Goal: Communication & Community: Participate in discussion

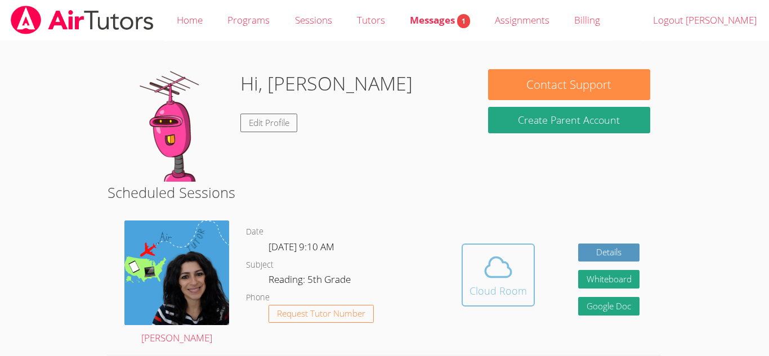
click at [478, 291] on div "Cloud Room" at bounding box center [497, 291] width 57 height 16
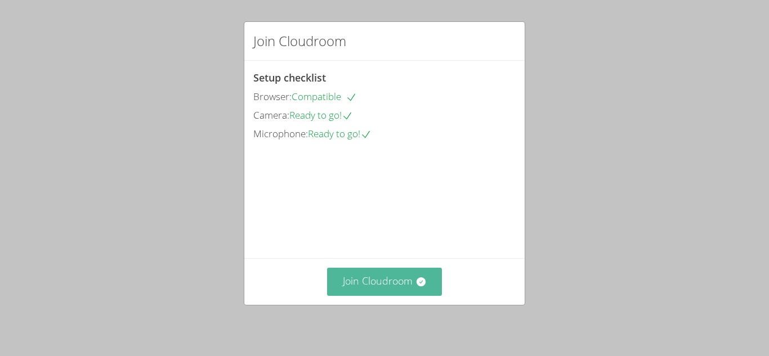
click at [390, 286] on button "Join Cloudroom" at bounding box center [384, 282] width 115 height 28
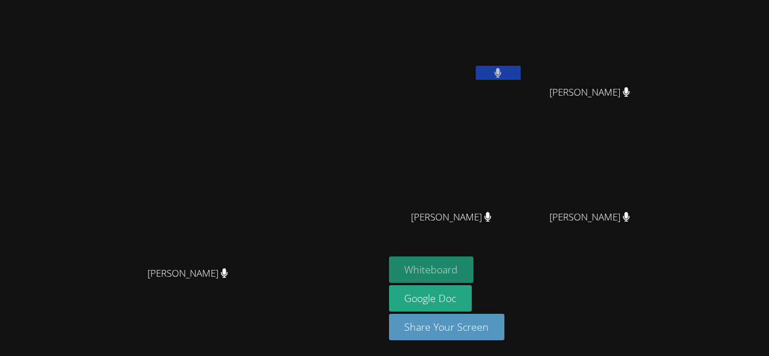
click at [474, 271] on button "Whiteboard" at bounding box center [431, 270] width 85 height 26
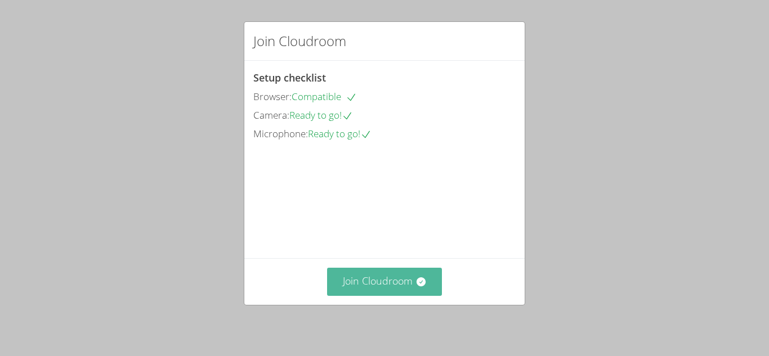
click at [379, 273] on button "Join Cloudroom" at bounding box center [384, 282] width 115 height 28
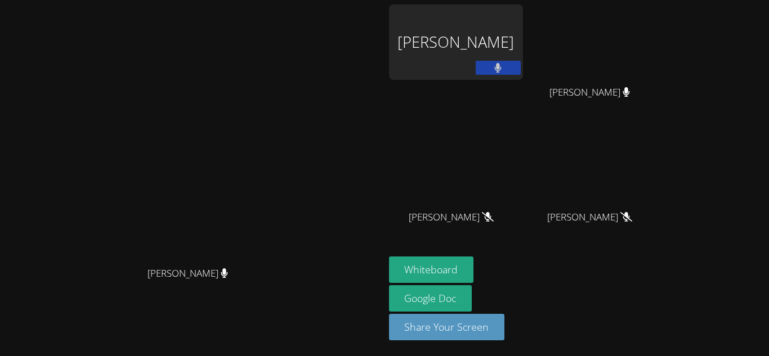
click at [276, 89] on video at bounding box center [191, 155] width 169 height 211
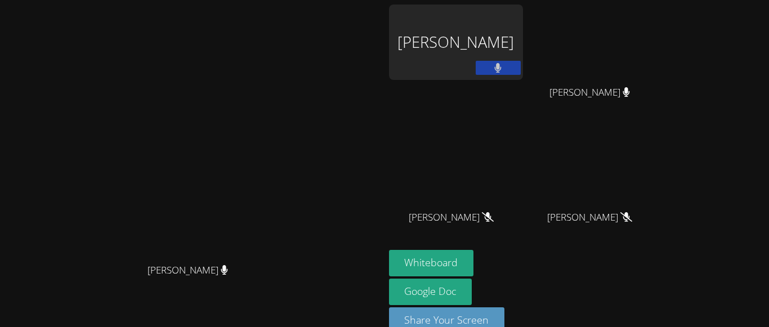
click at [523, 31] on div "[PERSON_NAME]" at bounding box center [456, 42] width 134 height 75
click at [276, 160] on video at bounding box center [191, 152] width 169 height 211
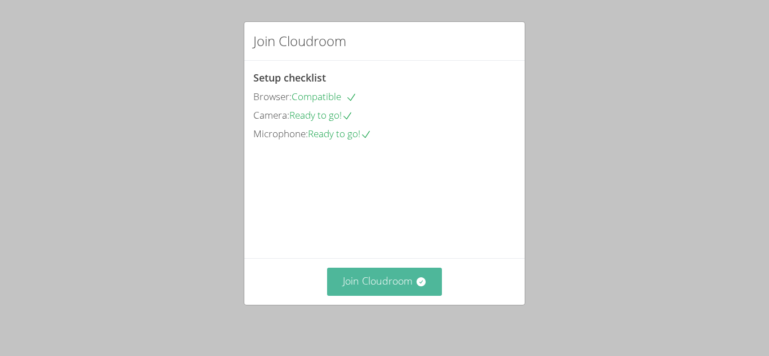
click at [348, 282] on button "Join Cloudroom" at bounding box center [384, 282] width 115 height 28
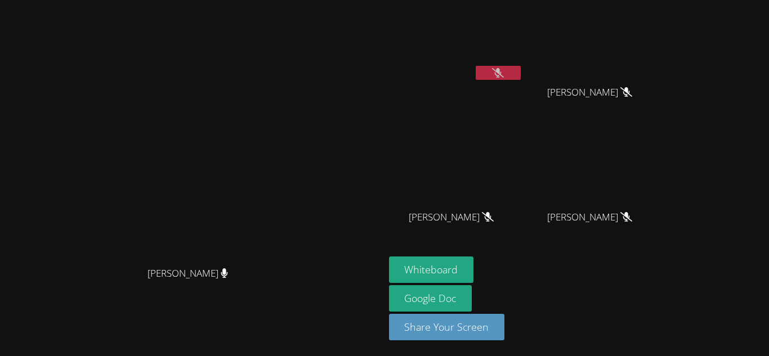
click at [276, 55] on video at bounding box center [191, 155] width 169 height 211
click at [504, 77] on icon at bounding box center [498, 73] width 12 height 10
click at [501, 69] on icon at bounding box center [497, 73] width 7 height 10
click at [520, 80] on div at bounding box center [497, 74] width 45 height 17
click at [520, 77] on button at bounding box center [497, 73] width 45 height 14
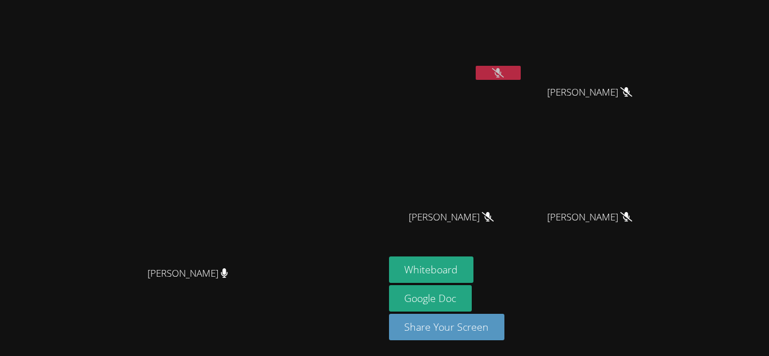
click at [504, 76] on icon at bounding box center [498, 73] width 12 height 10
click at [523, 83] on div "[PERSON_NAME]" at bounding box center [456, 45] width 134 height 80
click at [520, 81] on div at bounding box center [497, 74] width 45 height 17
click at [520, 77] on button at bounding box center [497, 73] width 45 height 14
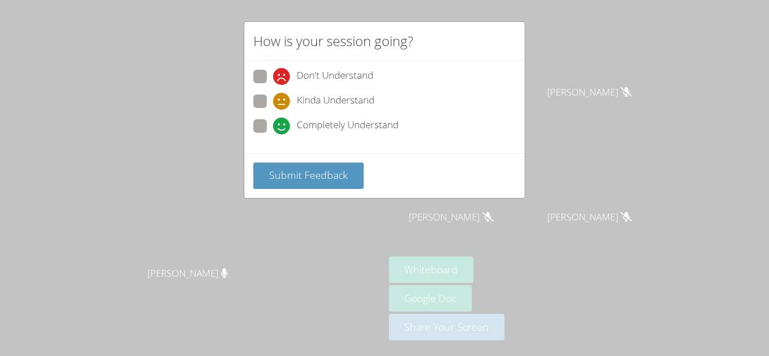
click at [326, 118] on span "Completely Understand" at bounding box center [348, 126] width 102 height 17
click at [282, 119] on input "Completely Understand" at bounding box center [278, 124] width 10 height 10
radio input "true"
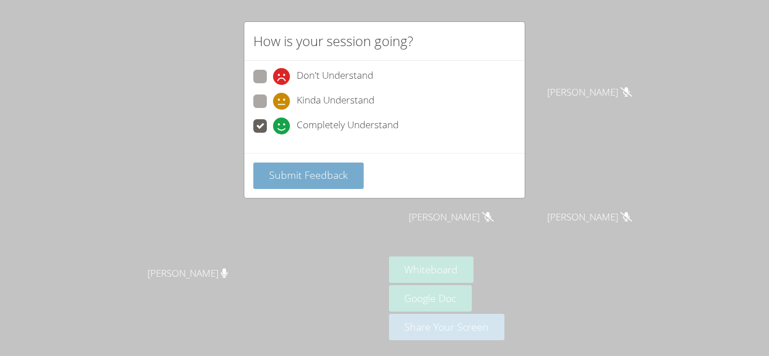
click at [329, 176] on span "Submit Feedback" at bounding box center [308, 175] width 79 height 14
